Goal: Task Accomplishment & Management: Manage account settings

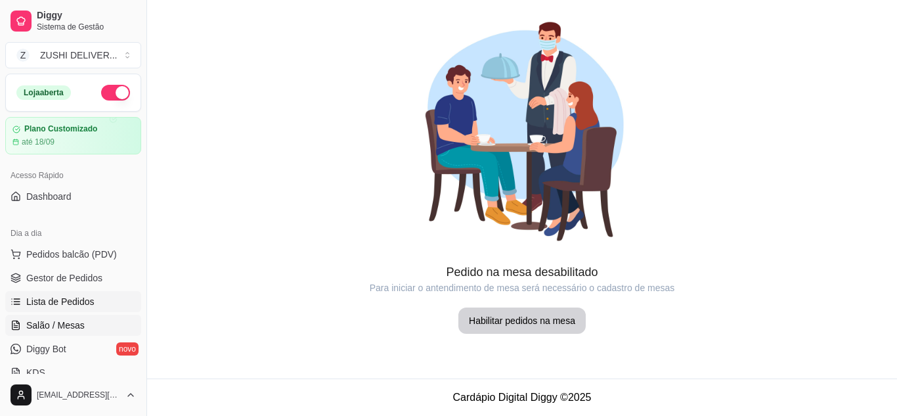
click at [59, 307] on span "Lista de Pedidos" at bounding box center [60, 301] width 68 height 13
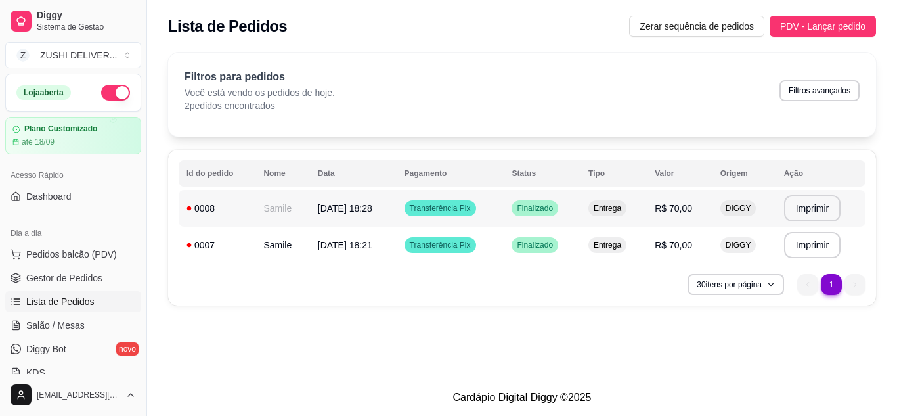
click at [235, 219] on td "0008" at bounding box center [217, 208] width 77 height 37
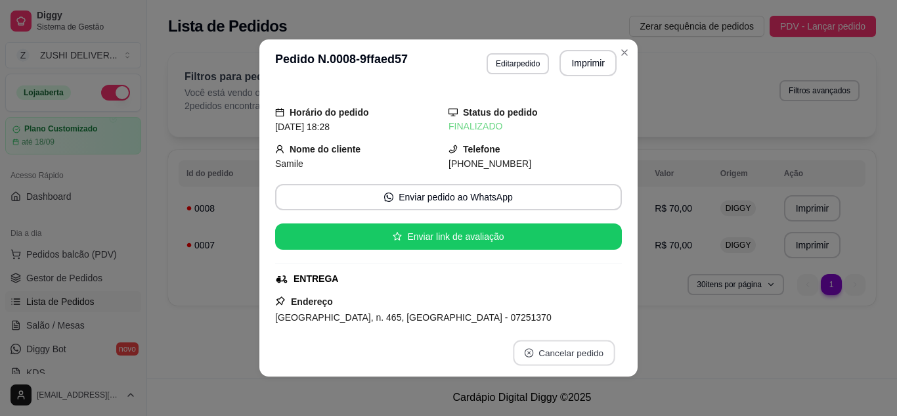
click at [538, 356] on button "Cancelar pedido" at bounding box center [564, 353] width 102 height 26
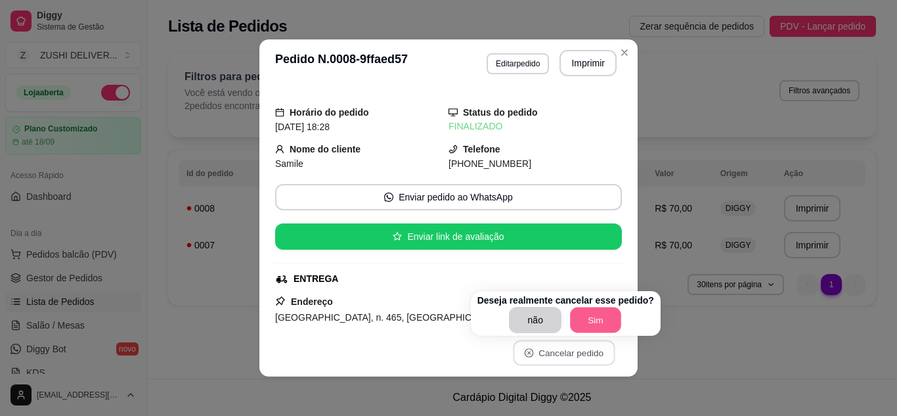
click at [570, 323] on button "Sim" at bounding box center [595, 320] width 51 height 26
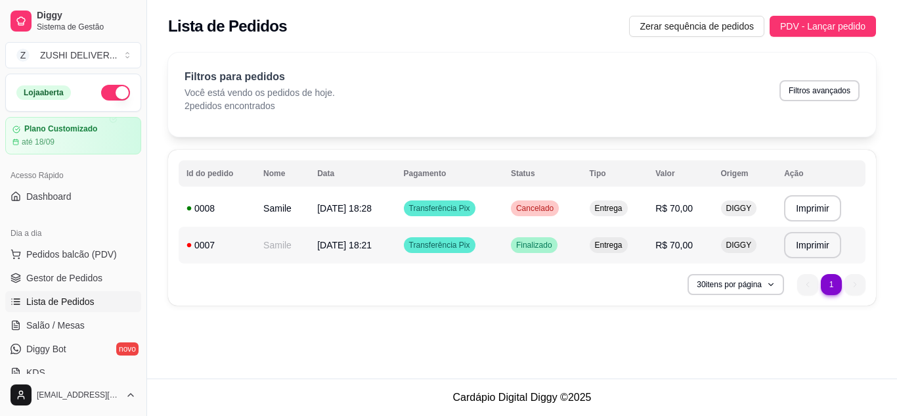
click at [466, 244] on span "Transferência Pix" at bounding box center [439, 245] width 66 height 11
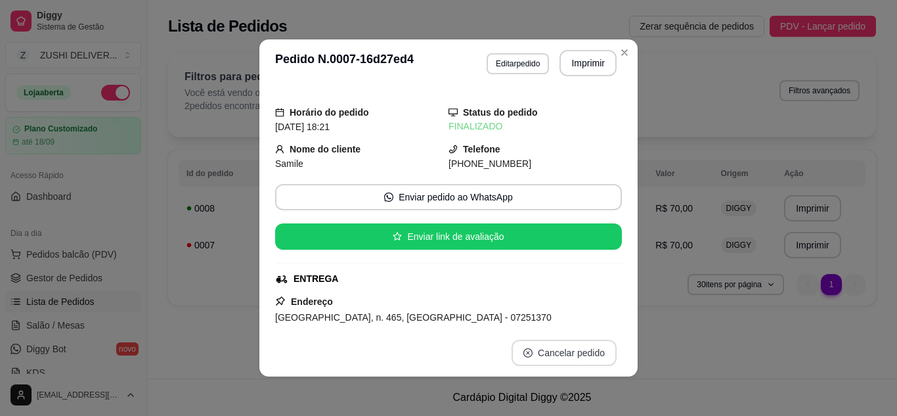
click at [586, 357] on button "Cancelar pedido" at bounding box center [564, 352] width 105 height 26
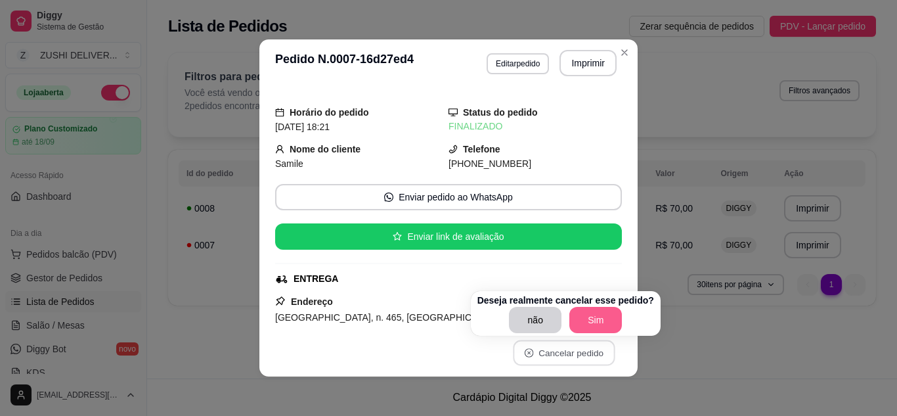
click at [590, 324] on button "Sim" at bounding box center [595, 320] width 53 height 26
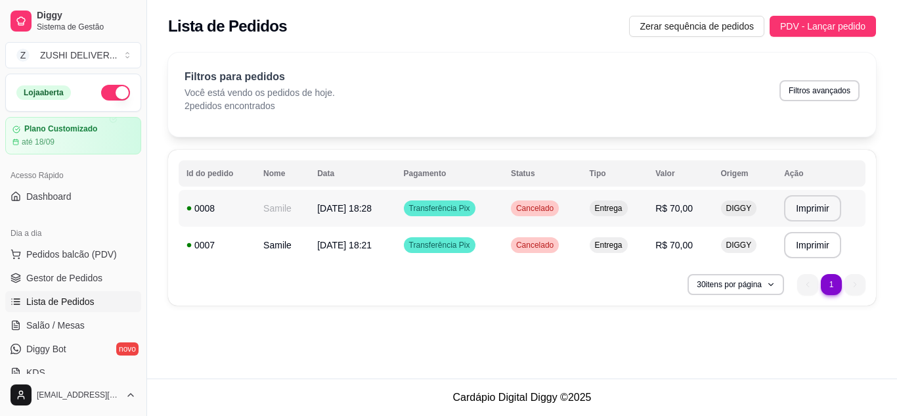
click at [499, 209] on td "Transferência Pix" at bounding box center [449, 208] width 107 height 37
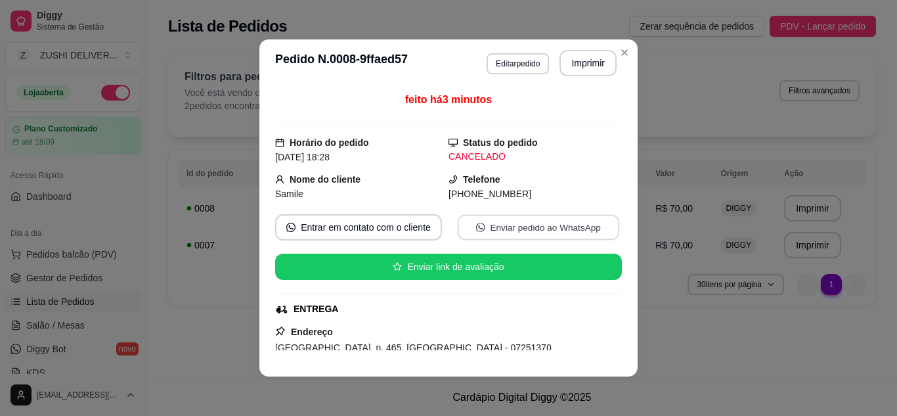
click at [490, 229] on button "Enviar pedido ao WhatsApp" at bounding box center [539, 228] width 162 height 26
